Goal: Transaction & Acquisition: Subscribe to service/newsletter

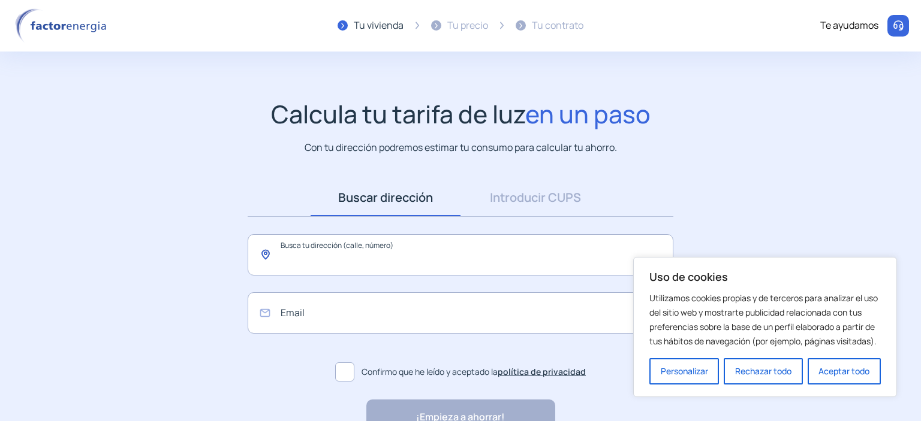
click at [448, 258] on input "text" at bounding box center [461, 254] width 426 height 41
click at [837, 371] on button "Aceptar todo" at bounding box center [843, 371] width 73 height 26
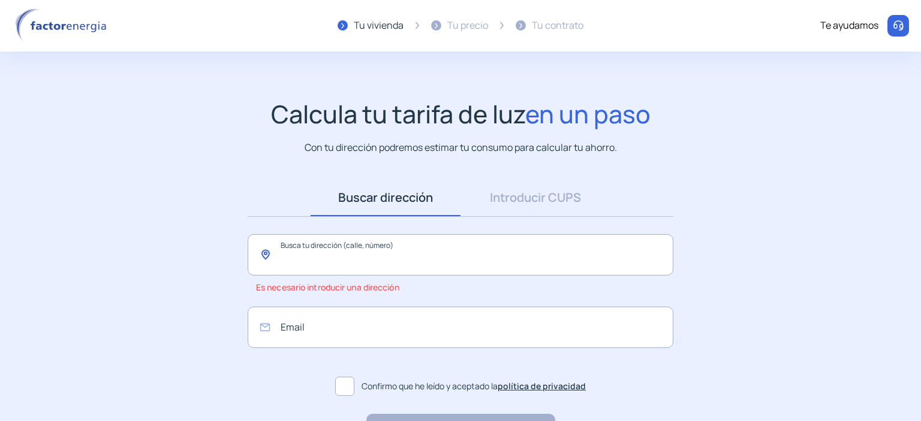
click at [455, 252] on input "text" at bounding box center [461, 254] width 426 height 41
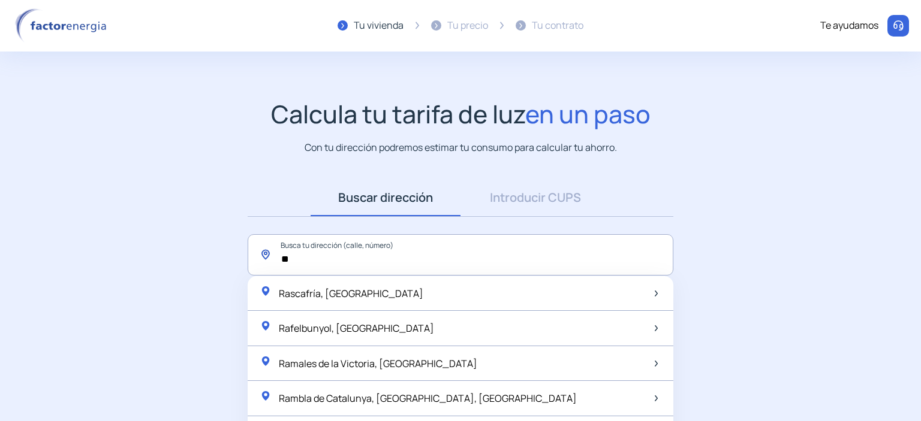
type input "*"
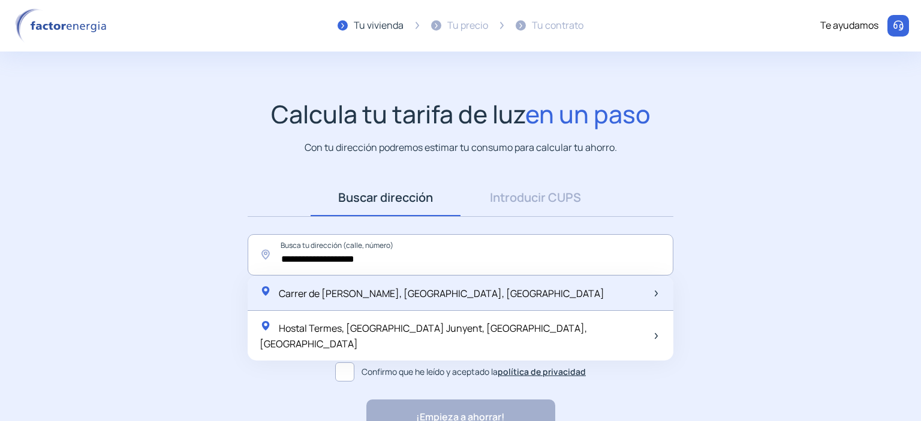
click at [433, 293] on span "Carrer de [PERSON_NAME], [GEOGRAPHIC_DATA], [GEOGRAPHIC_DATA]" at bounding box center [441, 293] width 325 height 13
type input "**********"
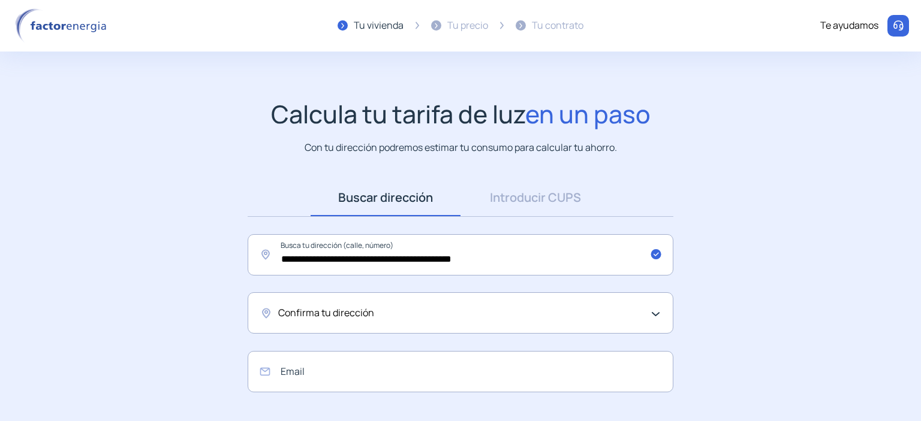
click at [408, 311] on div "Confirma tu dirección" at bounding box center [457, 314] width 358 height 16
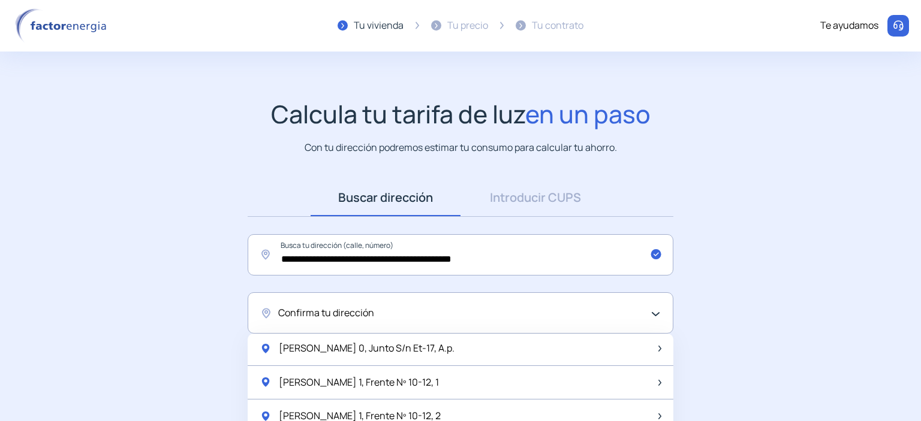
scroll to position [12, 0]
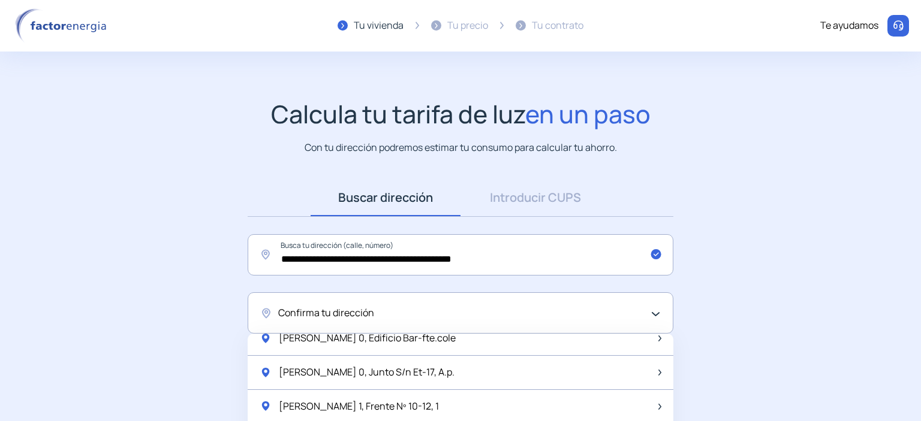
click at [403, 312] on div "Confirma tu dirección" at bounding box center [457, 314] width 358 height 16
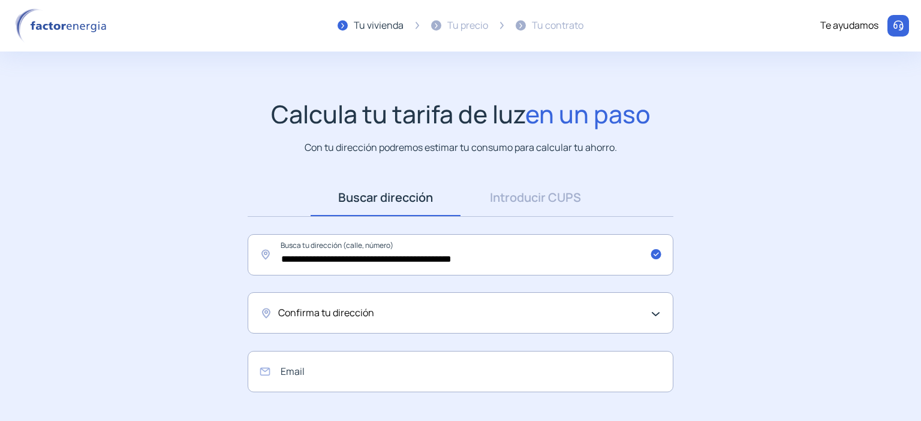
click at [655, 314] on div "Confirma tu dirección" at bounding box center [461, 313] width 426 height 41
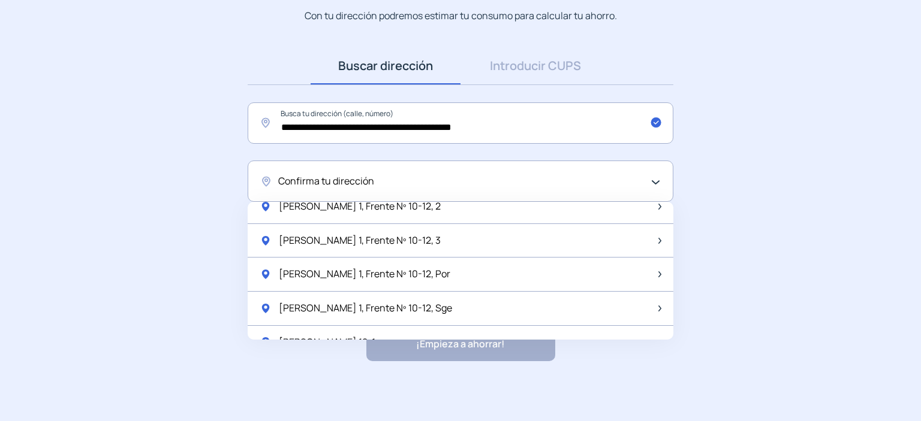
scroll to position [102, 0]
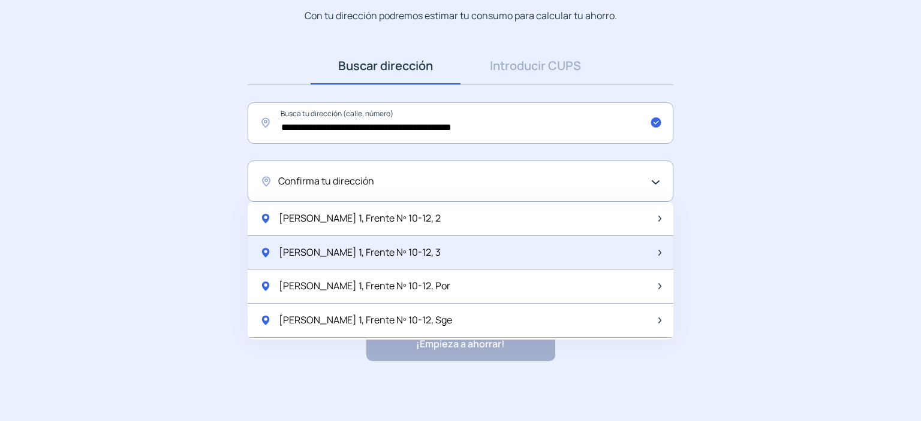
click at [475, 249] on div "[PERSON_NAME] 1, Frente Nº 10-12, 3" at bounding box center [461, 253] width 426 height 34
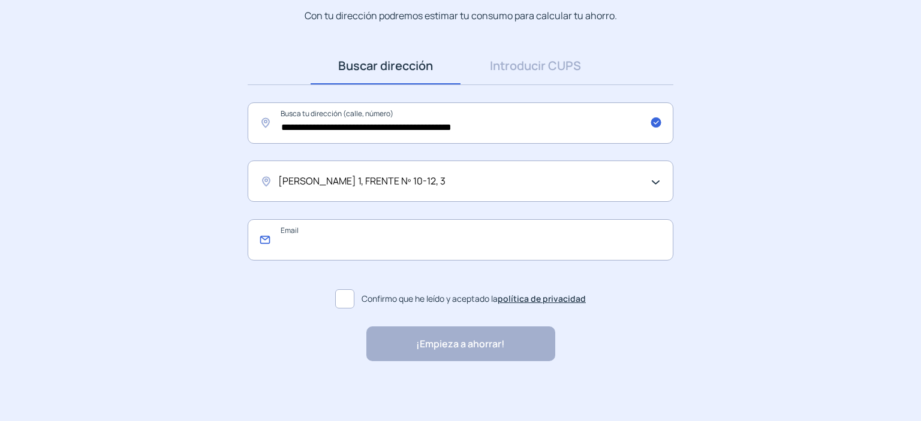
click at [448, 251] on input "email" at bounding box center [461, 239] width 426 height 41
type input "**********"
click at [340, 298] on span at bounding box center [344, 299] width 19 height 19
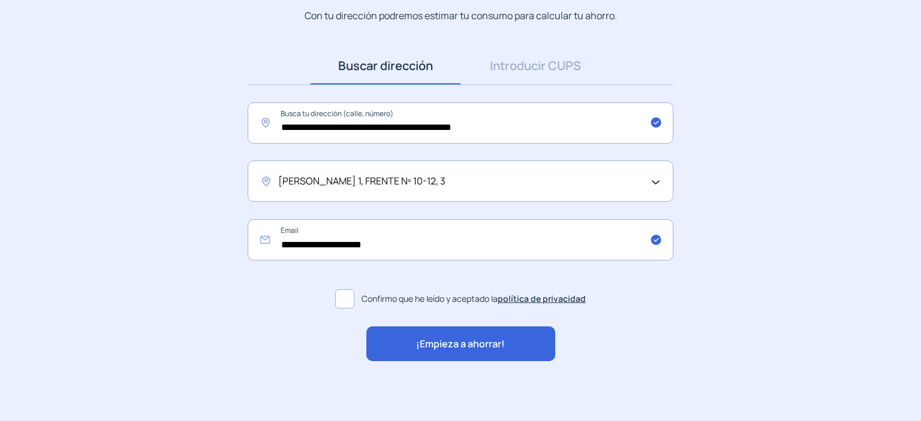
click at [453, 341] on span "¡Empieza a ahorrar!" at bounding box center [460, 345] width 89 height 16
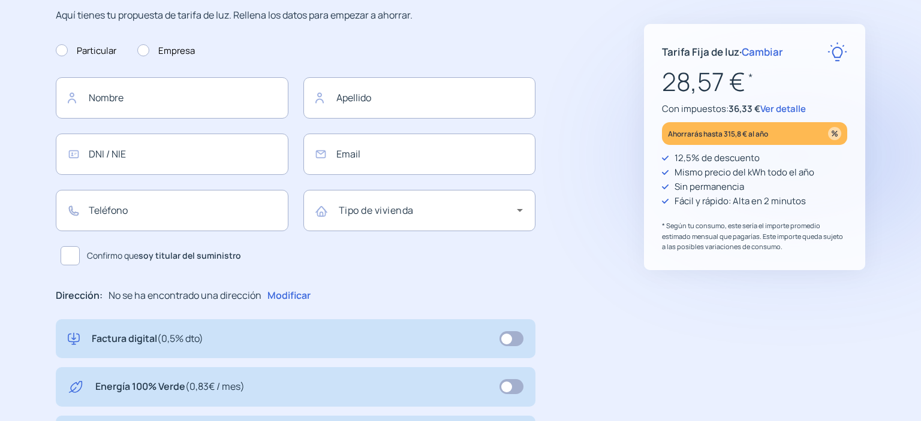
type input "**********"
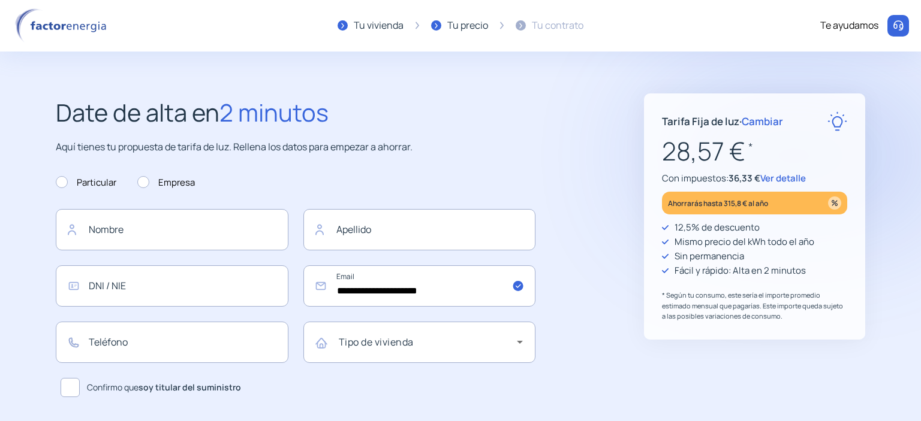
click at [854, 23] on div "Te ayudamos" at bounding box center [849, 26] width 58 height 16
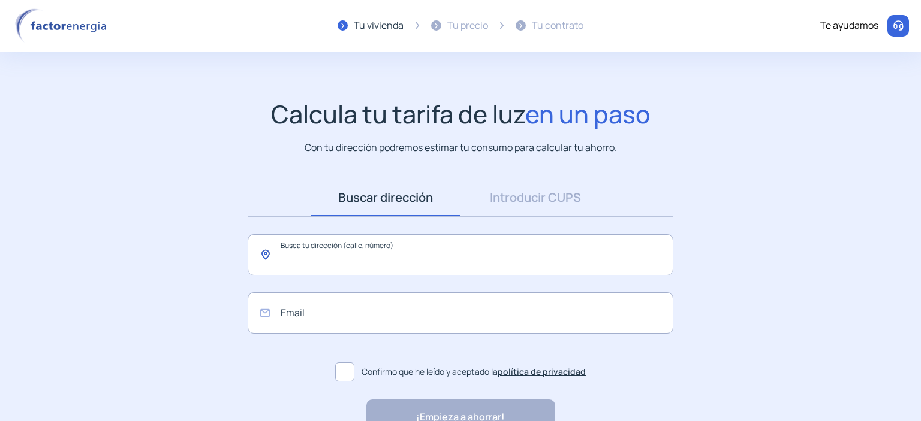
click at [527, 262] on input "text" at bounding box center [461, 254] width 426 height 41
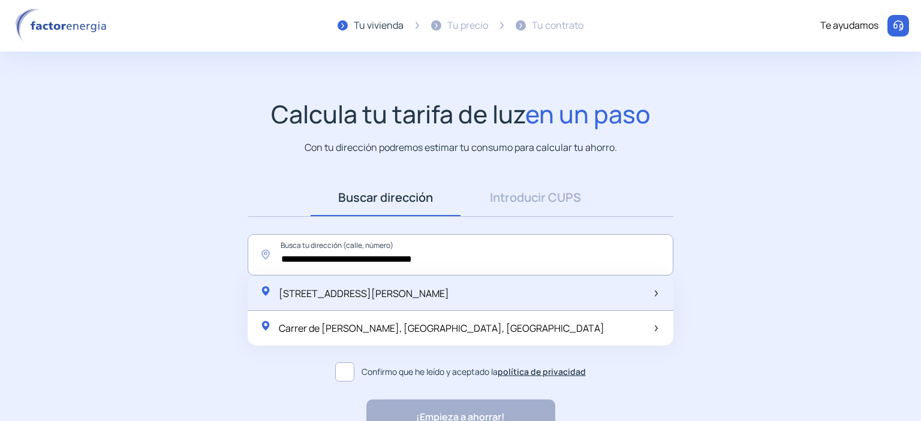
click at [449, 295] on span "[STREET_ADDRESS][PERSON_NAME]" at bounding box center [364, 293] width 170 height 13
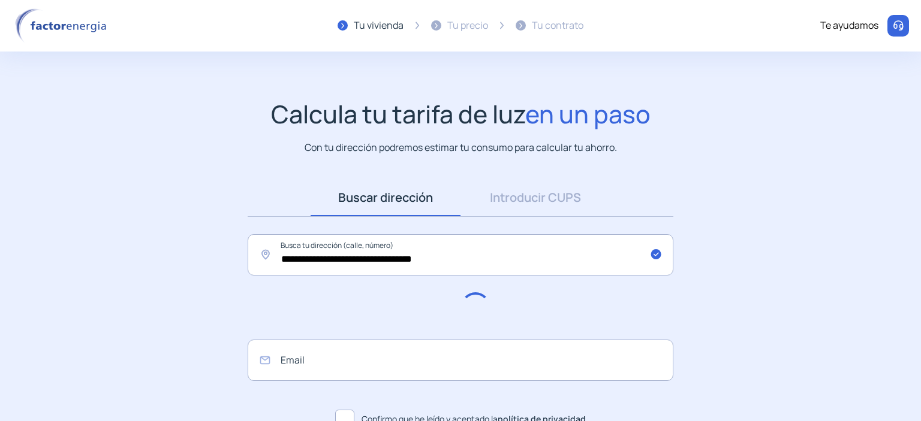
type input "**********"
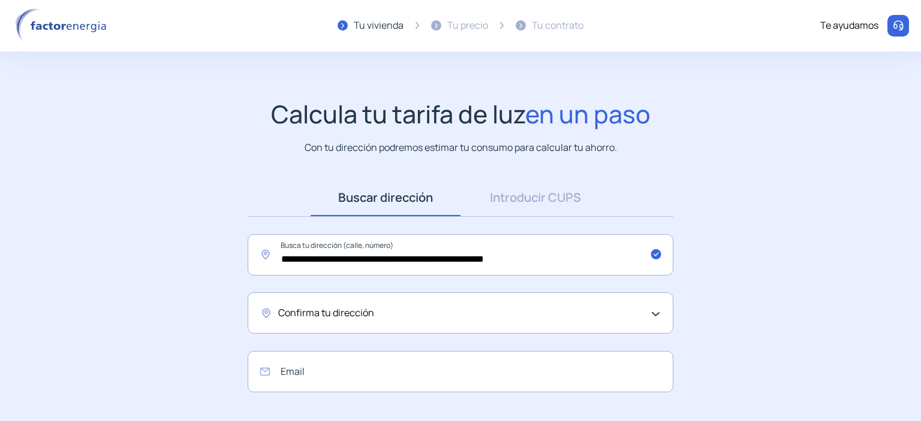
click at [445, 316] on div "Confirma tu dirección" at bounding box center [457, 314] width 358 height 16
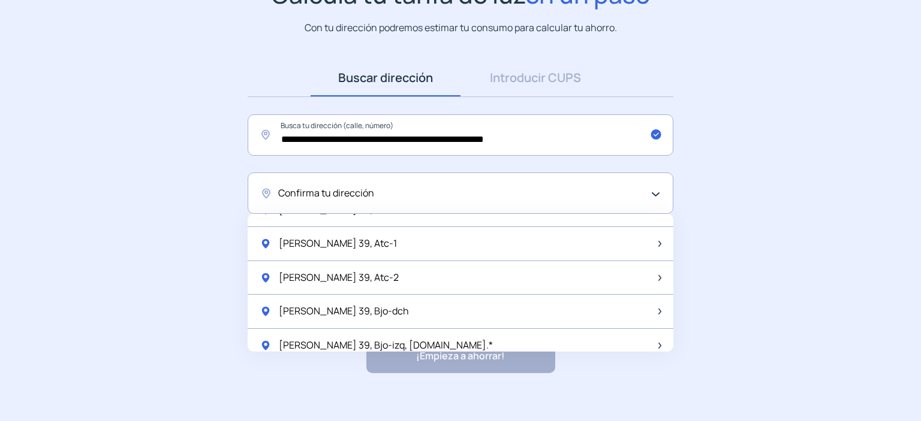
scroll to position [1585, 0]
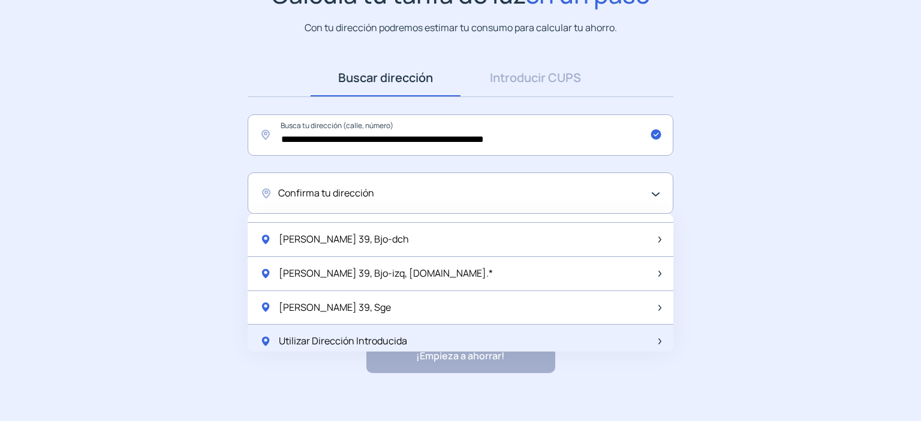
click at [340, 335] on span "Utilizar Dirección Introducida" at bounding box center [343, 342] width 128 height 16
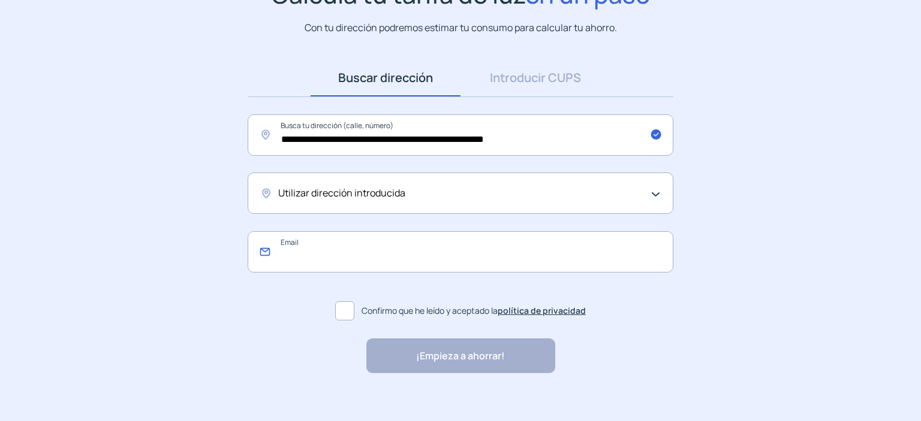
click at [372, 248] on input "email" at bounding box center [461, 251] width 426 height 41
type input "**********"
click at [345, 311] on span at bounding box center [344, 310] width 19 height 19
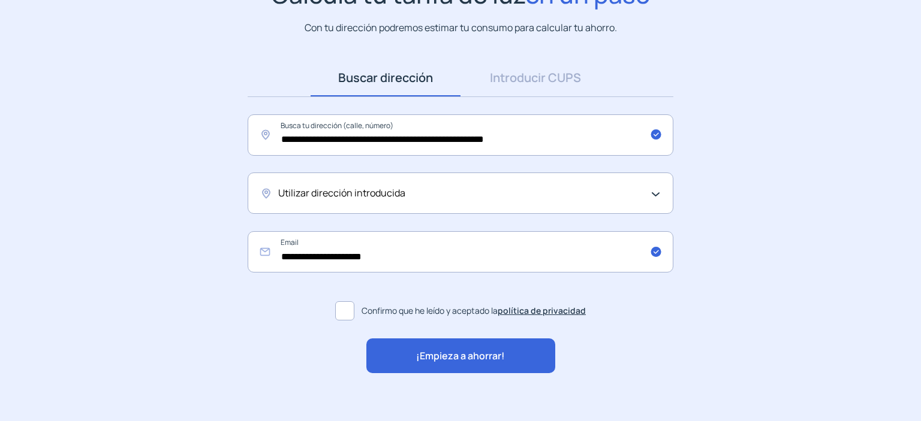
click at [444, 364] on div "¡Empieza a ahorrar!" at bounding box center [460, 356] width 189 height 35
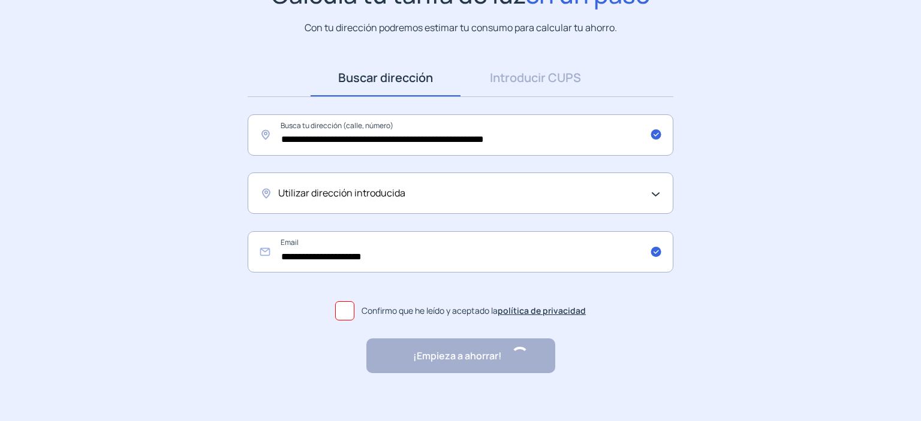
scroll to position [0, 0]
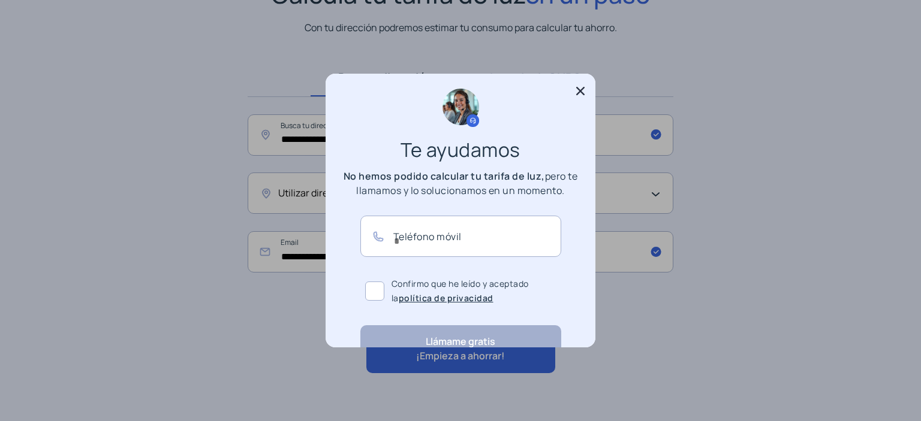
click at [578, 92] on icon at bounding box center [580, 91] width 12 height 12
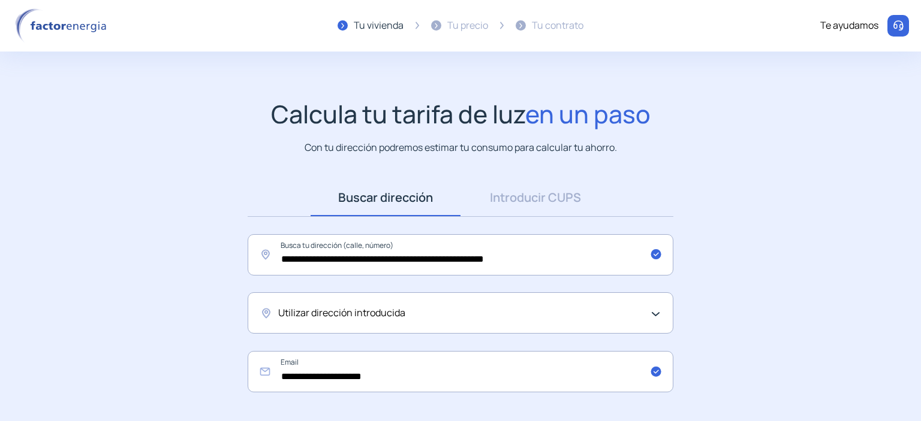
scroll to position [120, 0]
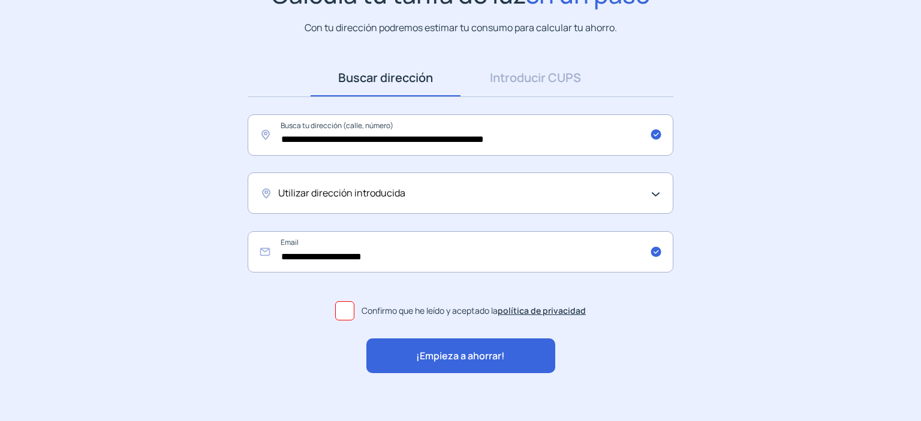
click at [448, 361] on span "¡Empieza a ahorrar!" at bounding box center [460, 357] width 89 height 16
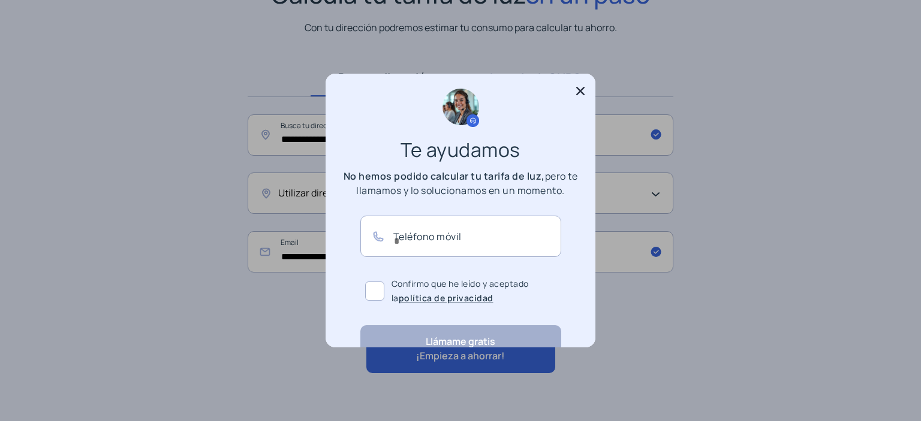
scroll to position [0, 0]
click at [579, 90] on icon at bounding box center [580, 91] width 8 height 8
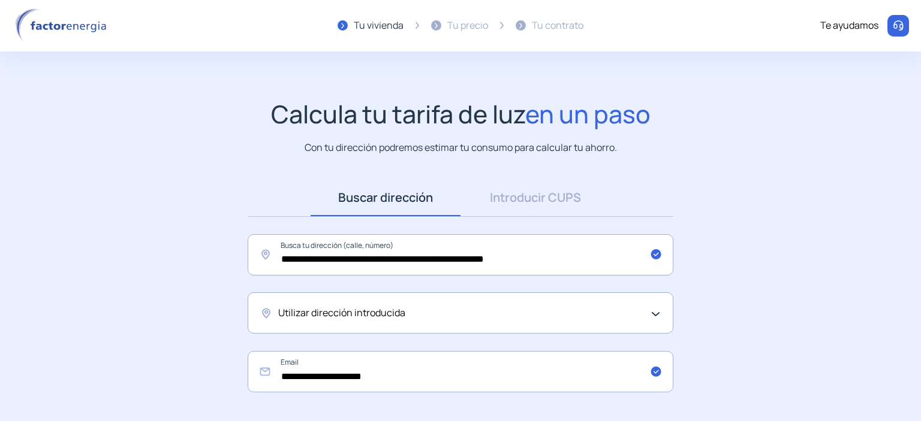
scroll to position [120, 0]
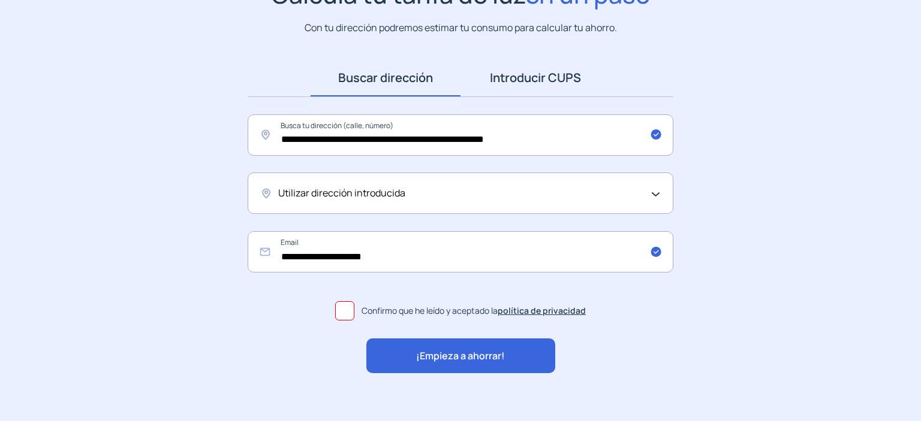
click at [545, 79] on link "Introducir CUPS" at bounding box center [535, 77] width 150 height 37
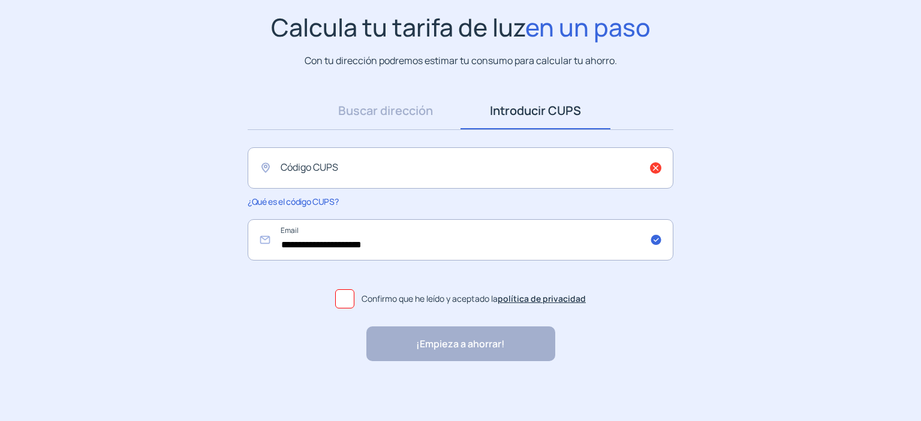
scroll to position [87, 0]
click at [412, 165] on input "text" at bounding box center [461, 167] width 426 height 41
click at [317, 203] on span "¿Qué es el código CUPS?" at bounding box center [293, 201] width 91 height 11
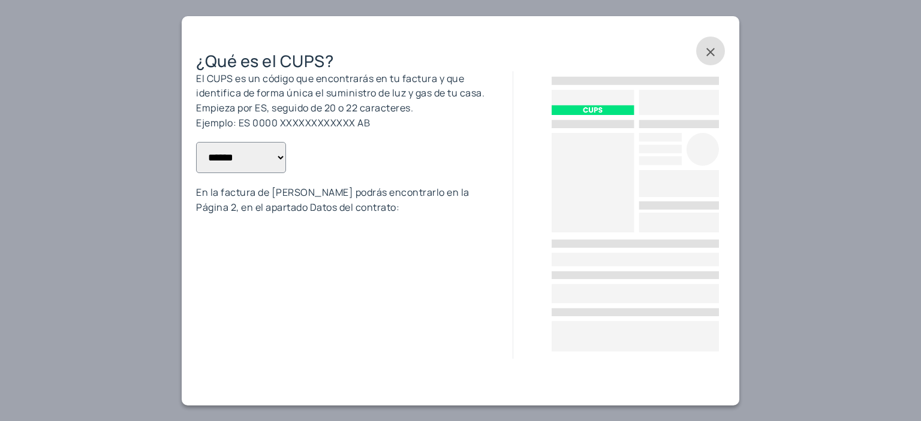
scroll to position [0, 0]
click at [713, 51] on span at bounding box center [710, 51] width 29 height 29
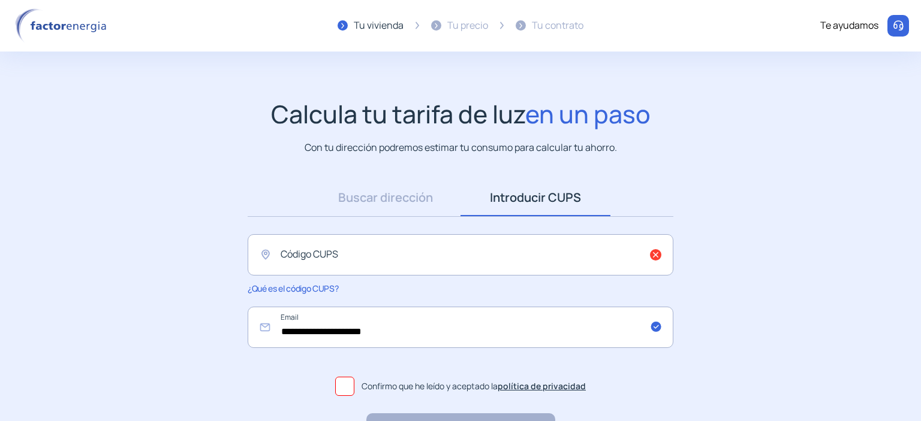
scroll to position [87, 0]
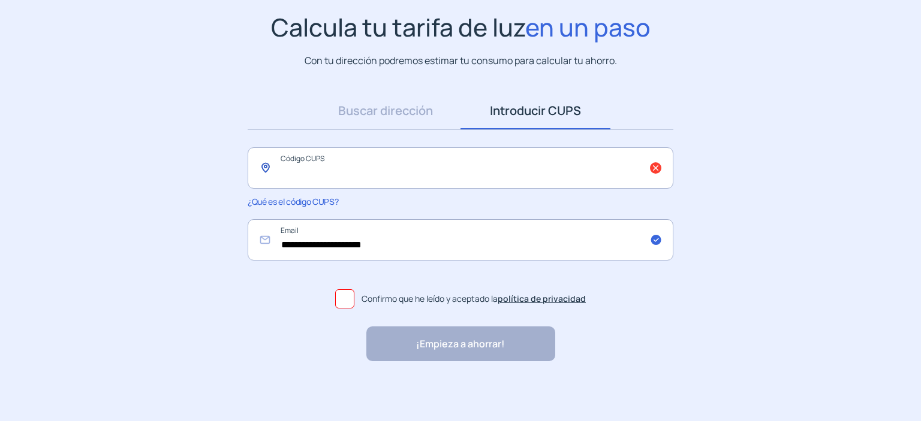
click at [391, 171] on input "text" at bounding box center [461, 167] width 426 height 41
type input "*"
type input "**********"
click at [345, 298] on span at bounding box center [344, 299] width 19 height 19
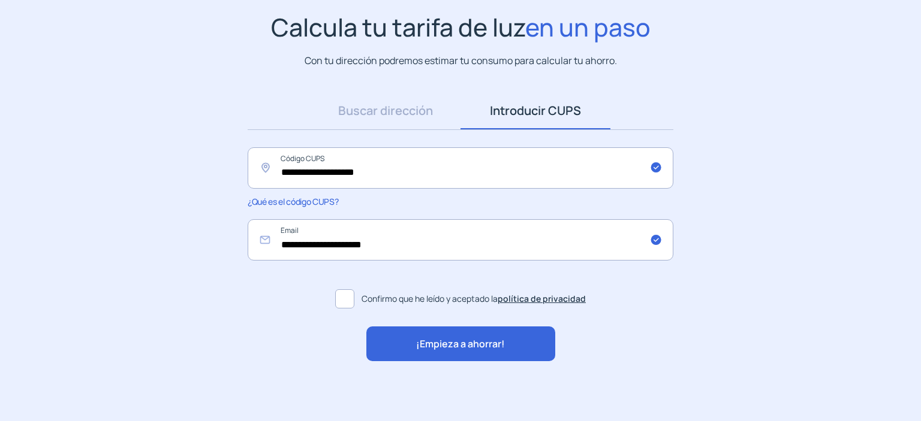
click at [445, 337] on span "¡Empieza a ahorrar!" at bounding box center [460, 345] width 89 height 16
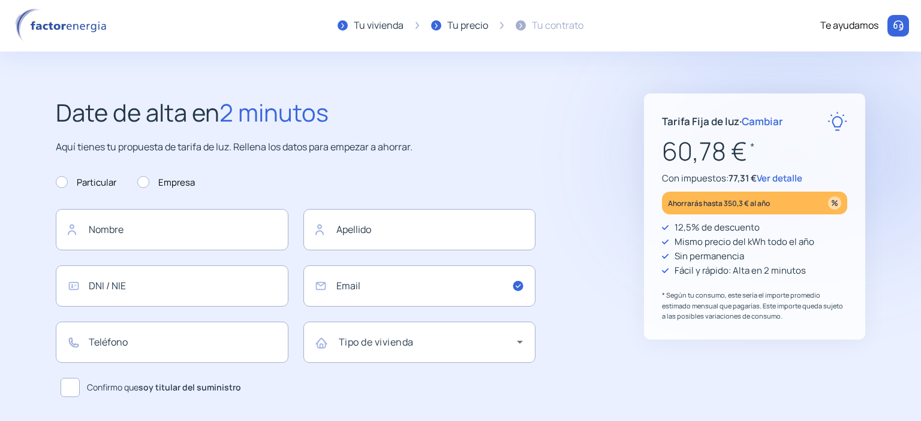
type input "**********"
